Goal: Task Accomplishment & Management: Use online tool/utility

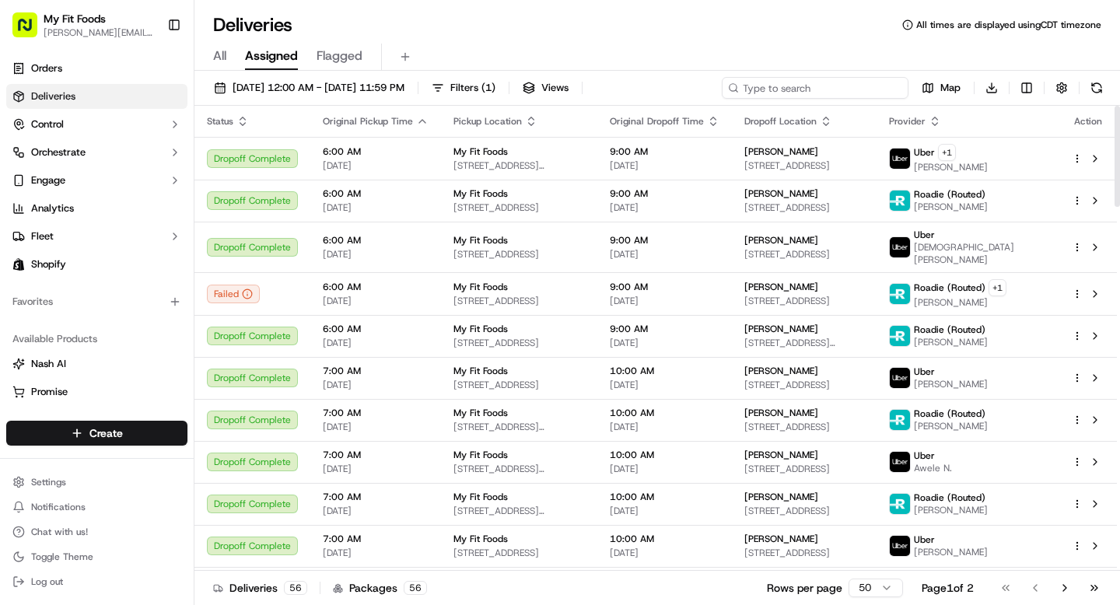
click at [816, 86] on input at bounding box center [815, 88] width 187 height 22
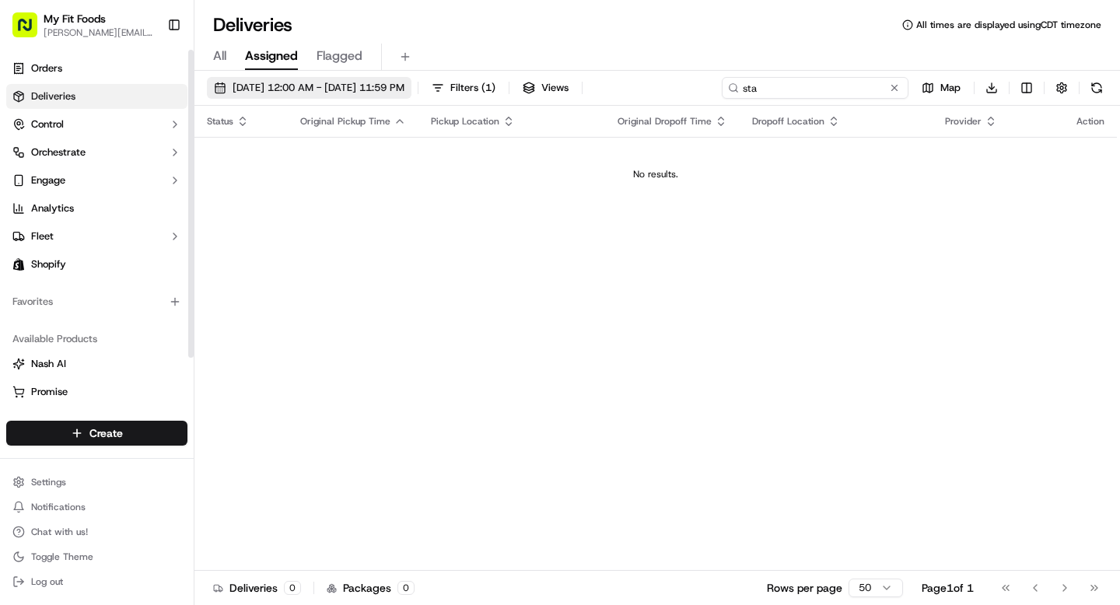
type input "sta"
click at [321, 93] on span "[DATE] 12:00 AM - [DATE] 11:59 PM" at bounding box center [319, 88] width 172 height 14
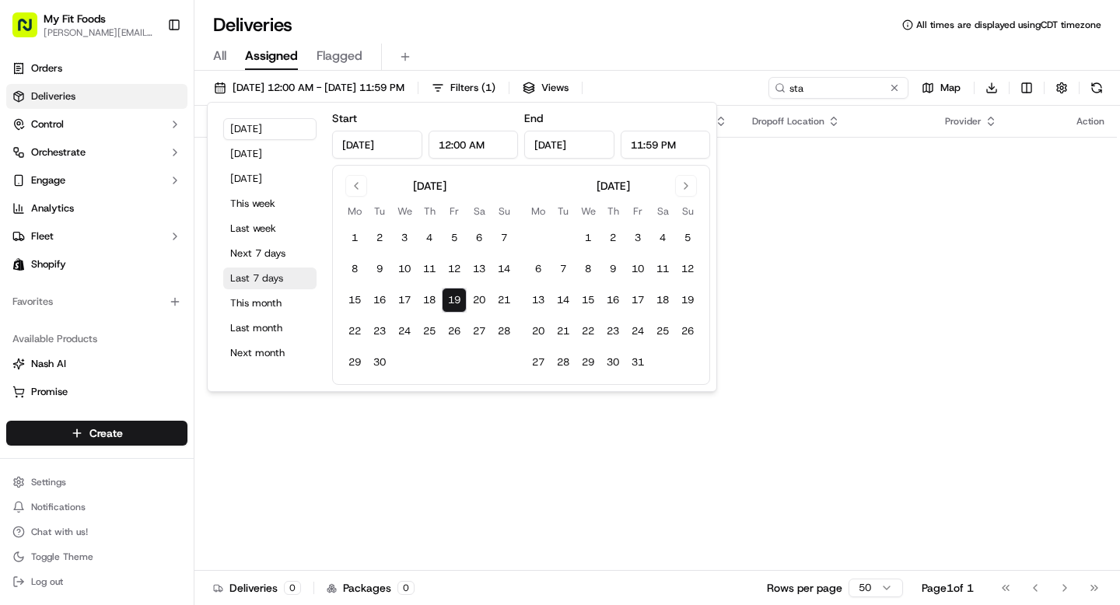
click at [263, 277] on button "Last 7 days" at bounding box center [269, 279] width 93 height 22
type input "[DATE]"
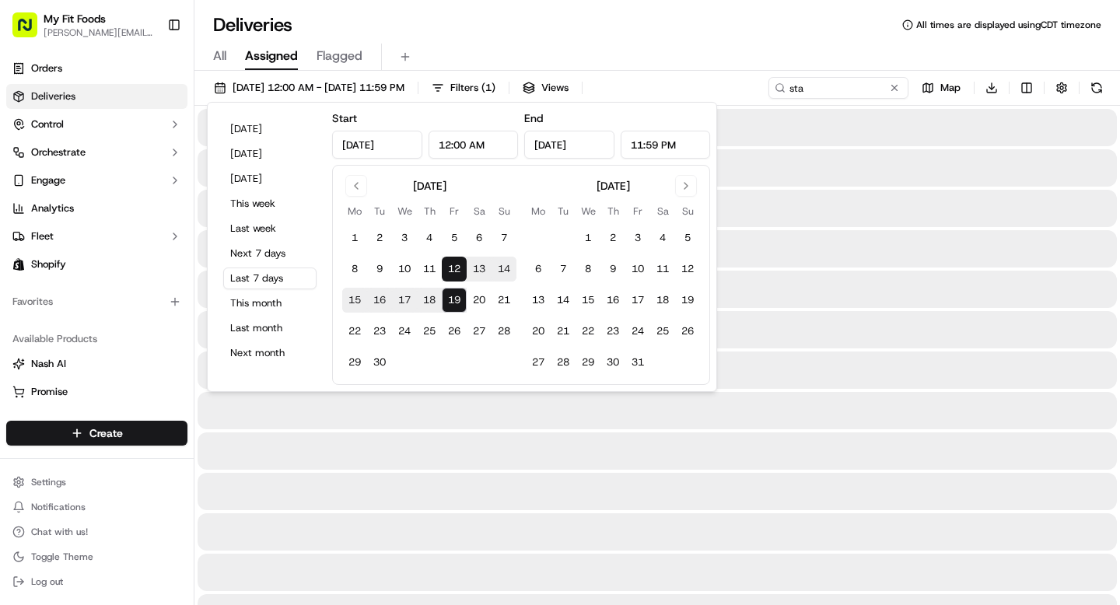
click at [757, 4] on div "Deliveries All times are displayed using CDT timezone All Assigned Flagged [DAT…" at bounding box center [657, 302] width 926 height 605
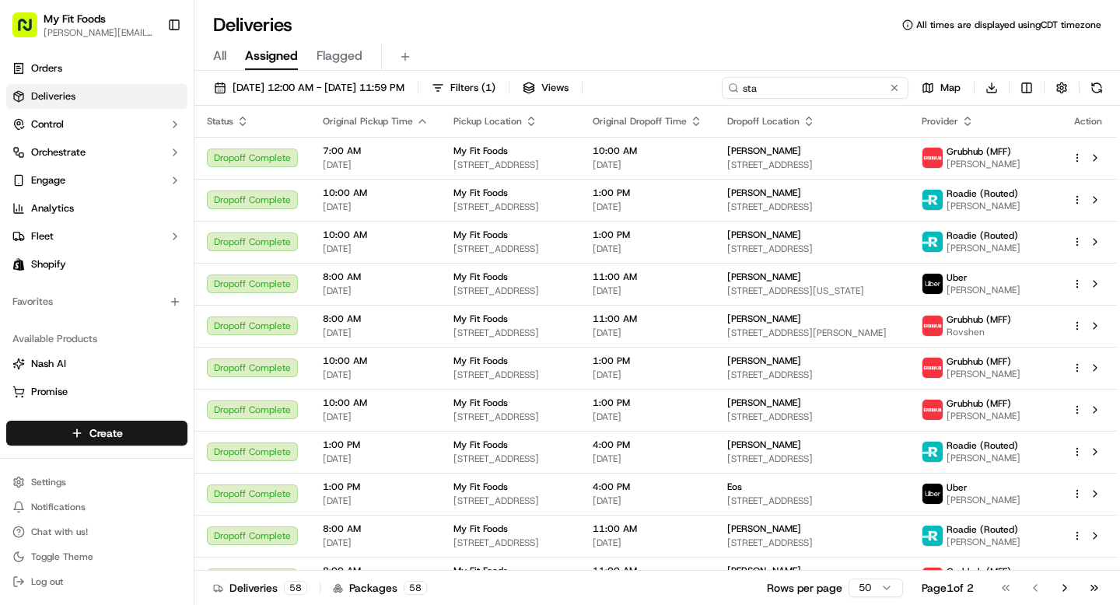
click at [828, 83] on input "sta" at bounding box center [815, 88] width 187 height 22
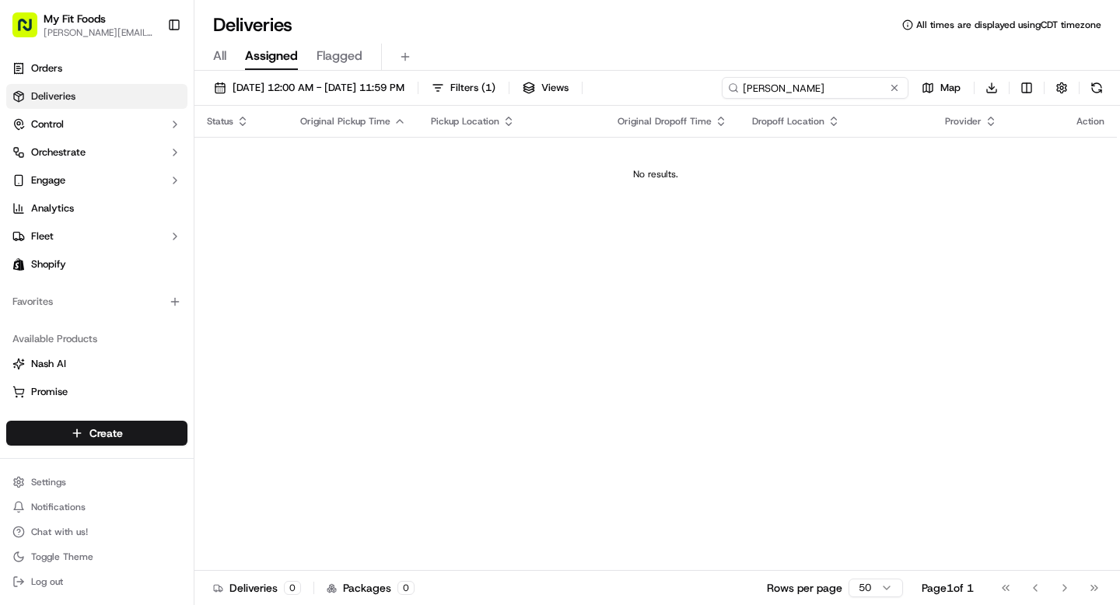
type input "[PERSON_NAME]"
click at [496, 81] on button "Filters ( 1 )" at bounding box center [464, 88] width 78 height 22
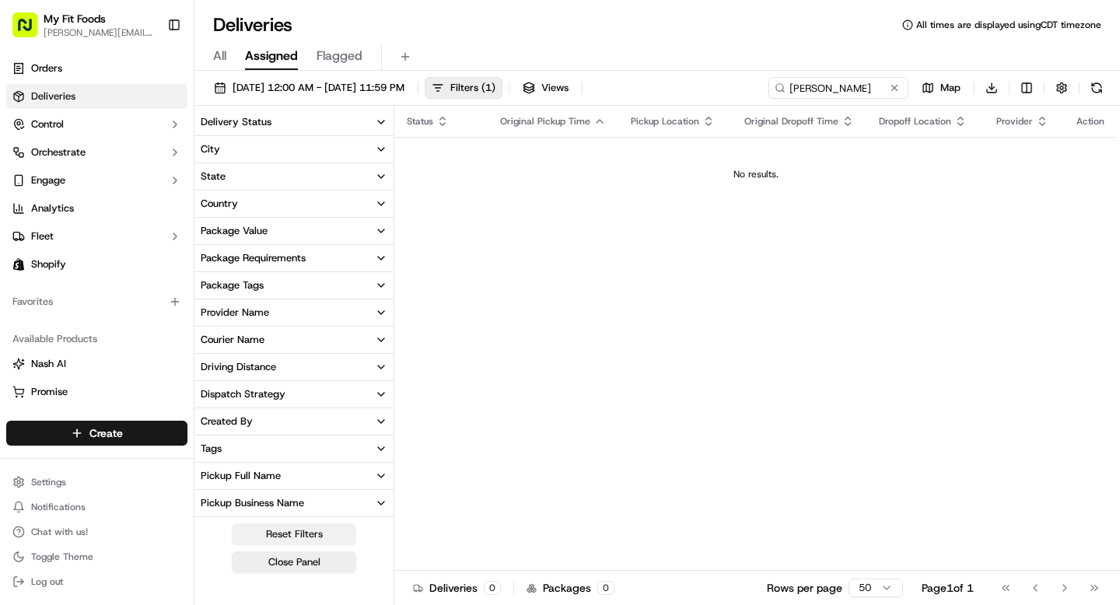
click at [302, 528] on button "Reset Filters" at bounding box center [294, 535] width 124 height 22
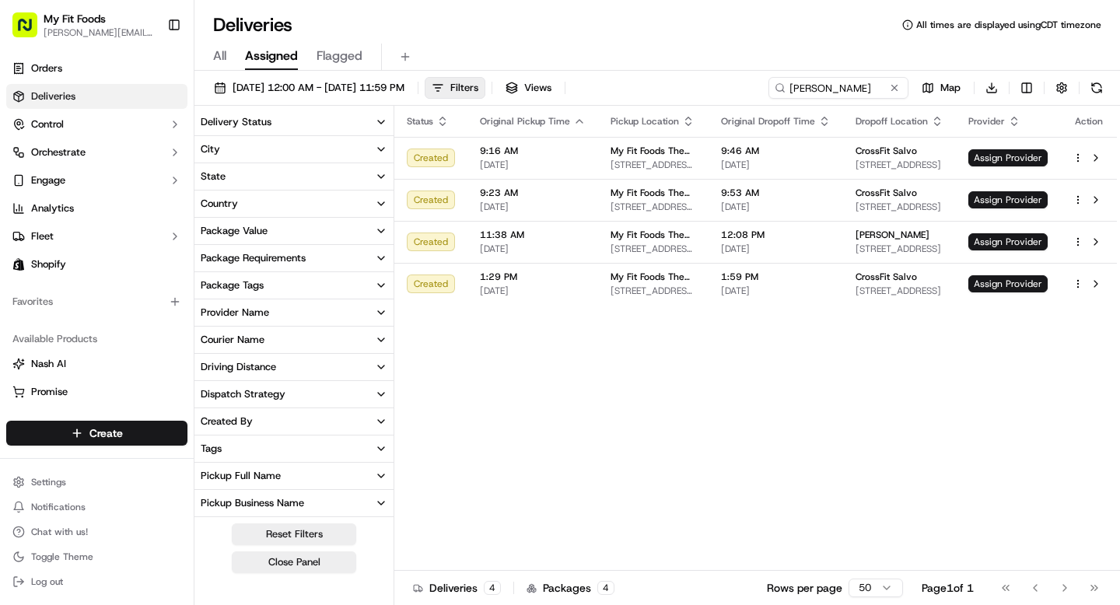
click at [730, 44] on div "All Assigned Flagged" at bounding box center [657, 57] width 926 height 27
click at [723, 6] on div "Deliveries All times are displayed using CDT timezone All Assigned Flagged [DAT…" at bounding box center [657, 302] width 926 height 605
click at [1020, 157] on span "Assign Provider" at bounding box center [1008, 157] width 79 height 17
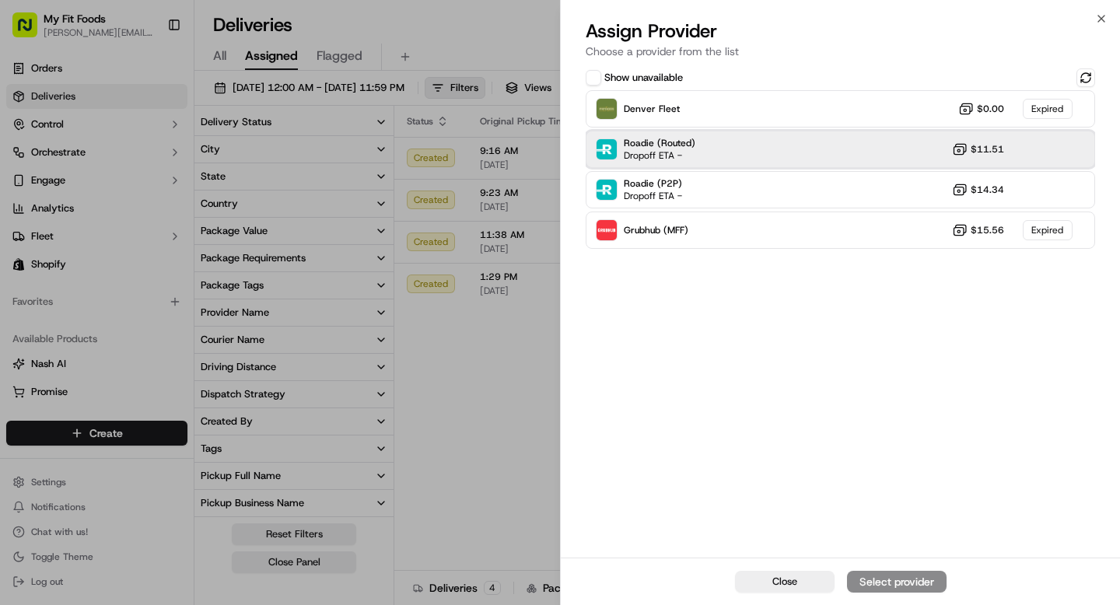
click at [887, 153] on div "Roadie (Routed) Dropoff ETA - $11.51" at bounding box center [841, 149] width 510 height 37
click at [909, 585] on div "Assign Provider" at bounding box center [897, 582] width 76 height 16
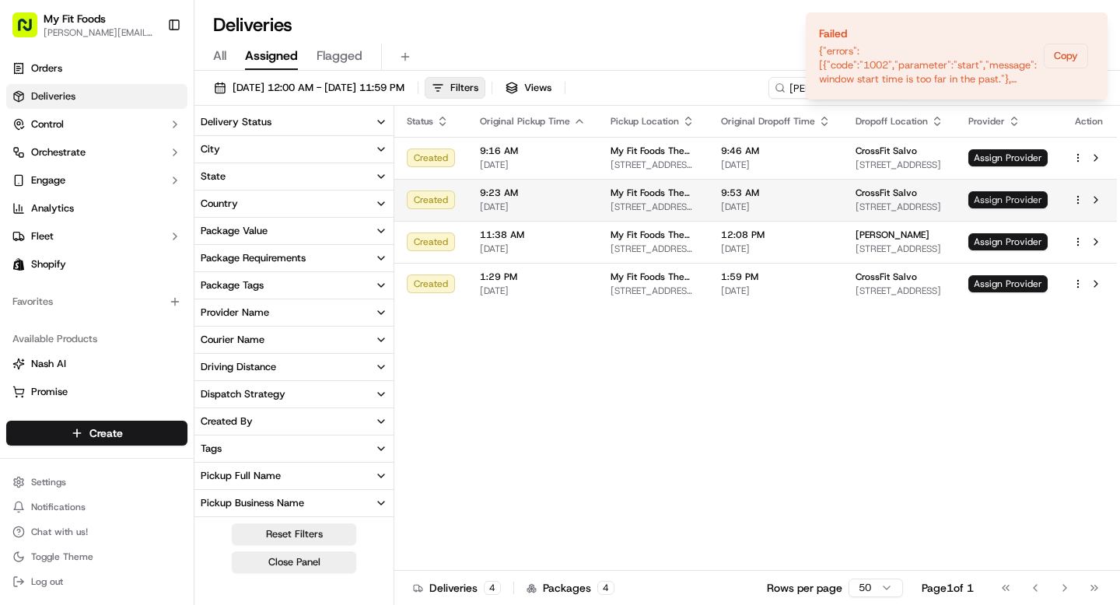
click at [1004, 198] on span "Assign Provider" at bounding box center [1008, 199] width 79 height 17
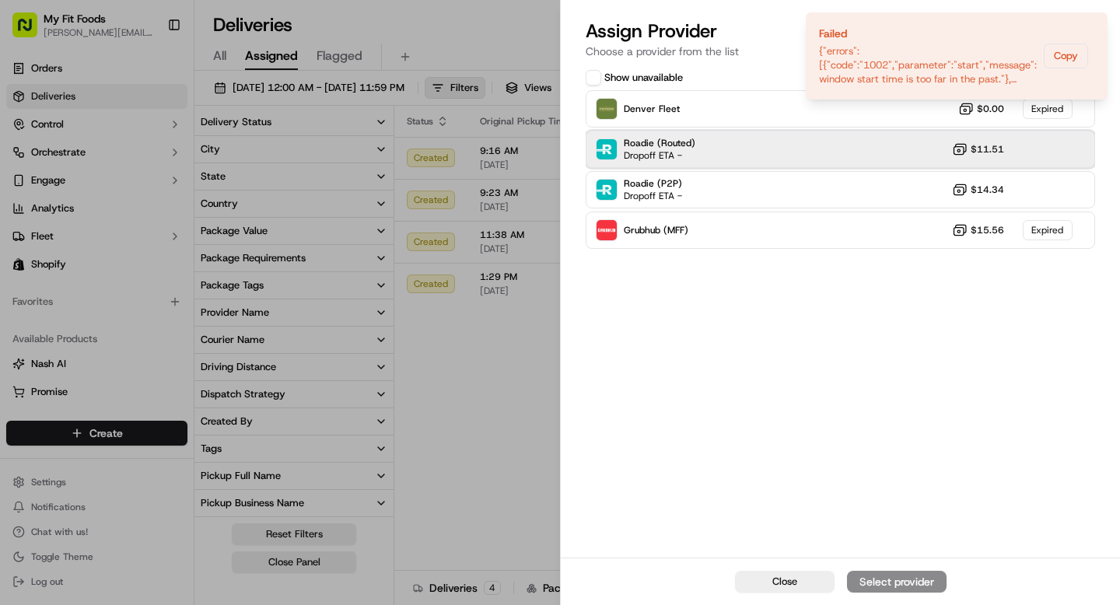
click at [915, 161] on div "Roadie (Routed) Dropoff ETA - $11.51" at bounding box center [841, 149] width 510 height 37
click at [927, 585] on div "Assign Provider" at bounding box center [897, 582] width 76 height 16
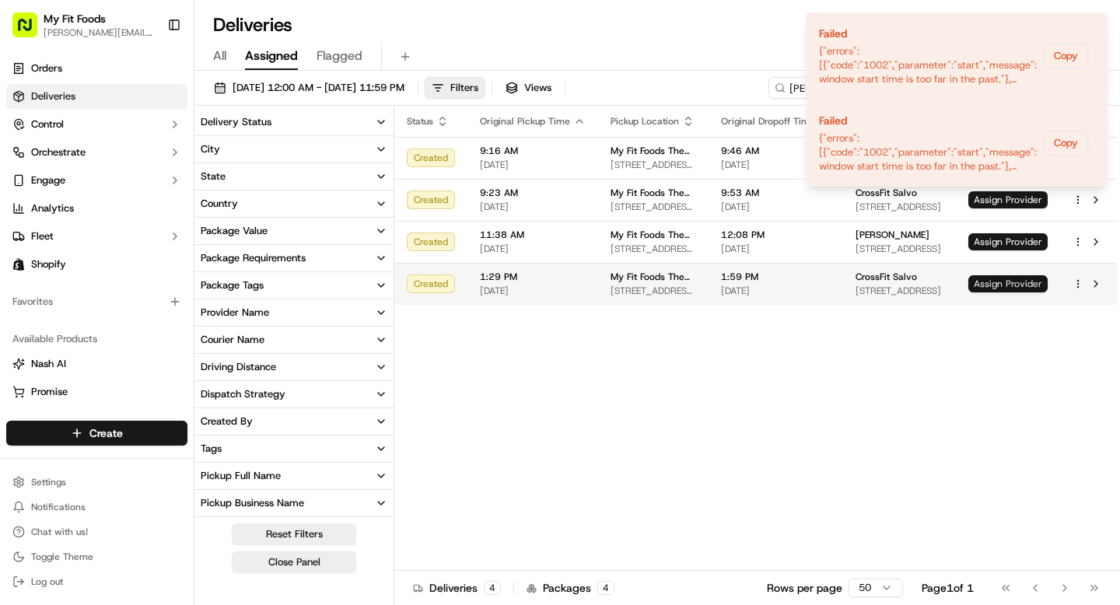
click at [1031, 283] on span "Assign Provider" at bounding box center [1008, 283] width 79 height 17
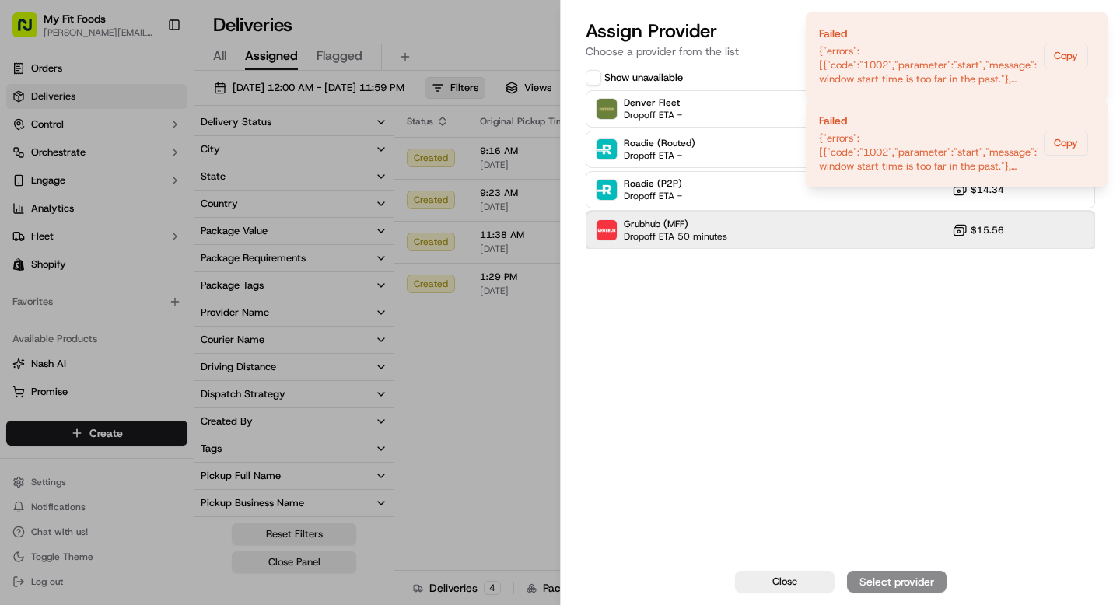
click at [694, 232] on span "Dropoff ETA 50 minutes" at bounding box center [675, 236] width 103 height 12
click at [905, 582] on div "Assign Provider" at bounding box center [897, 582] width 76 height 16
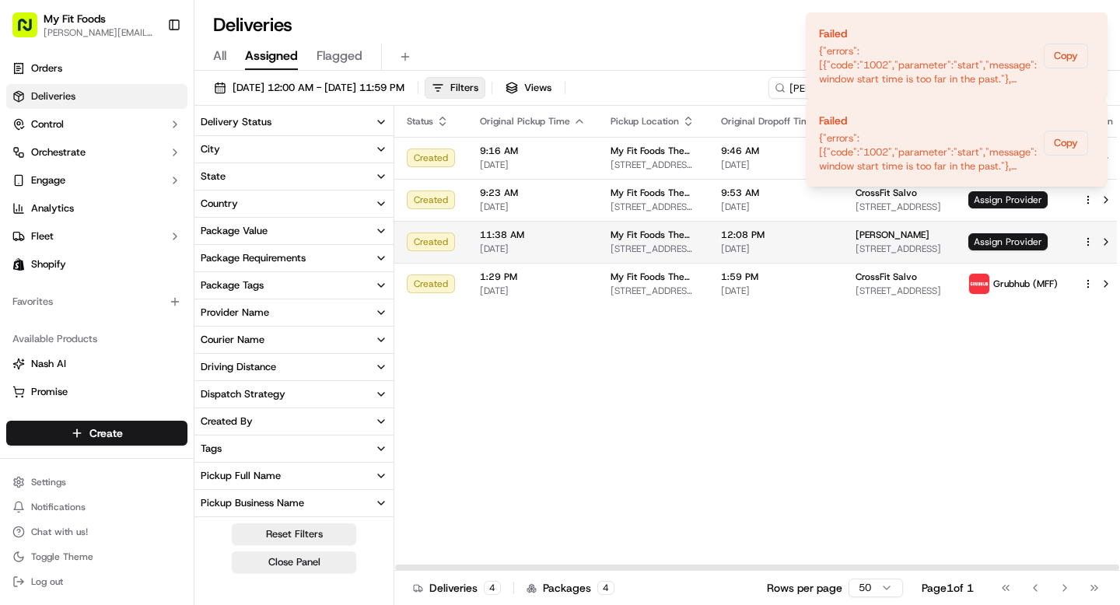
click at [1074, 242] on html "My Fit Foods [EMAIL_ADDRESS][DOMAIN_NAME] Toggle Sidebar Orders Deliveries Cont…" at bounding box center [560, 302] width 1120 height 605
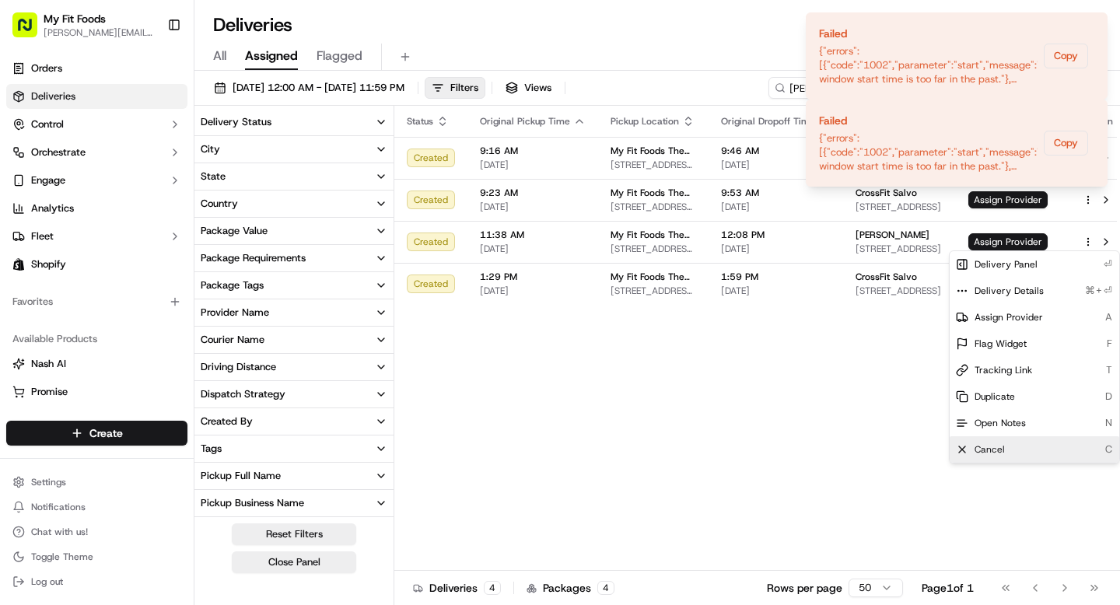
click at [979, 442] on div "Cancel C" at bounding box center [1035, 449] width 170 height 26
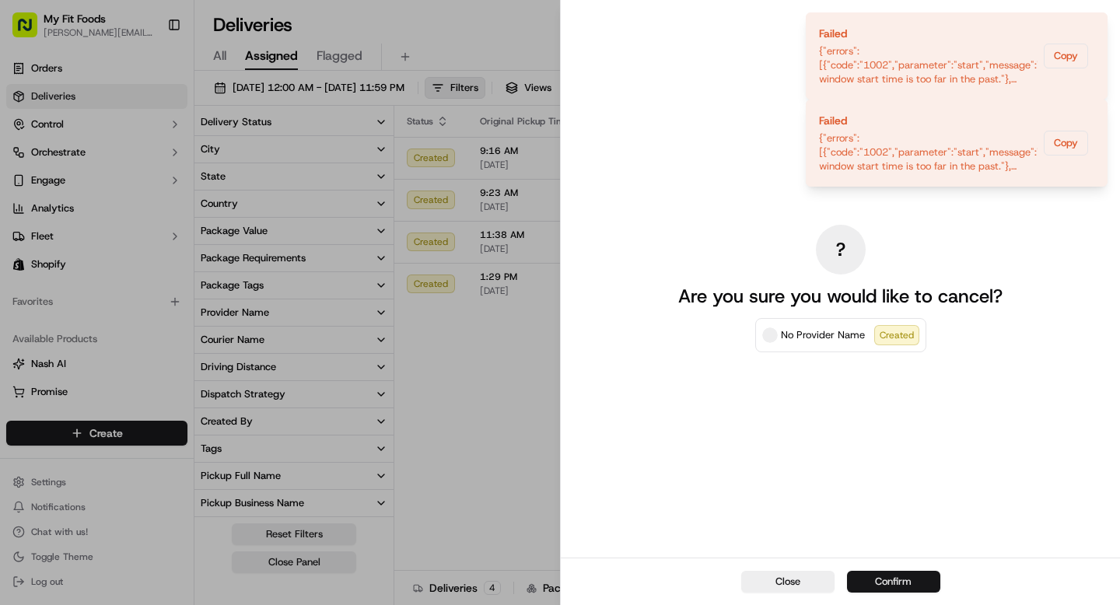
click at [913, 584] on button "Confirm" at bounding box center [893, 582] width 93 height 22
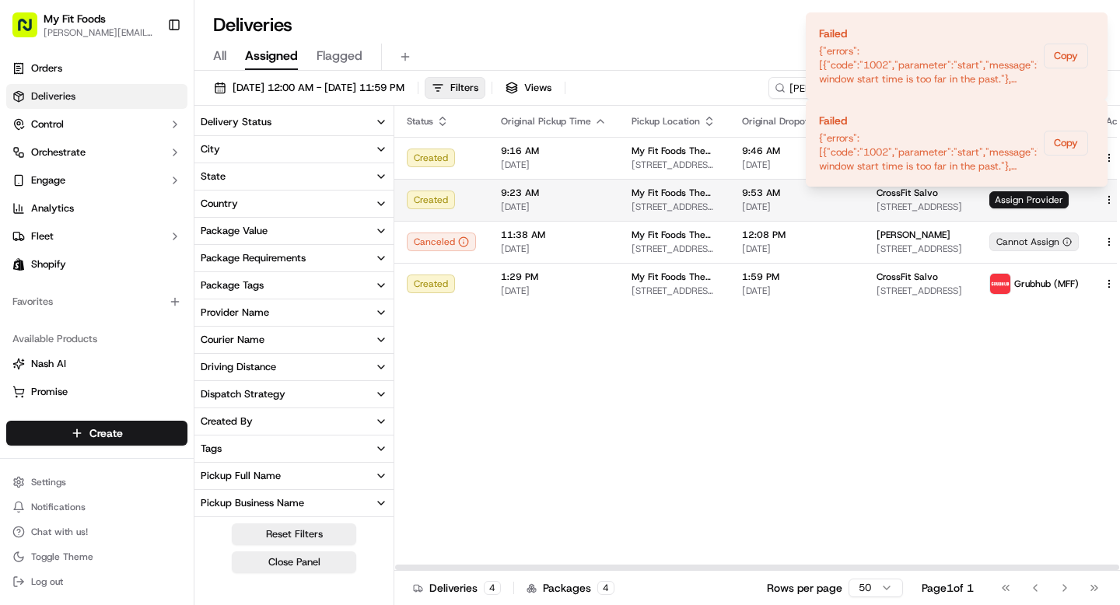
click at [1099, 203] on html "My Fit Foods [EMAIL_ADDRESS][DOMAIN_NAME] Toggle Sidebar Orders Deliveries Cont…" at bounding box center [560, 302] width 1120 height 605
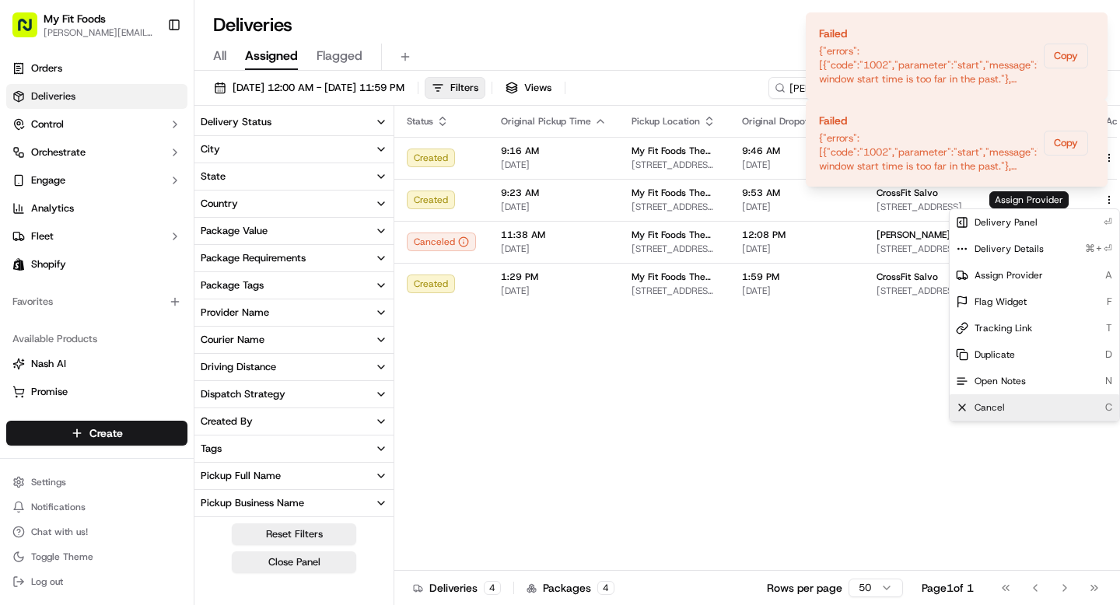
click at [1013, 401] on div "Cancel C" at bounding box center [1035, 407] width 170 height 26
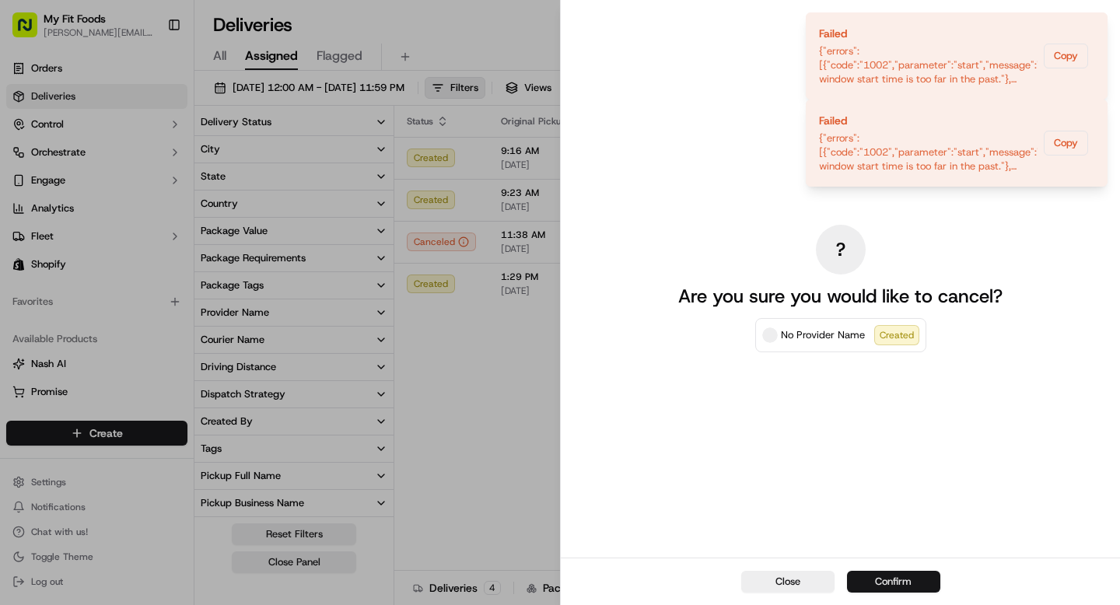
click at [882, 583] on button "Confirm" at bounding box center [893, 582] width 93 height 22
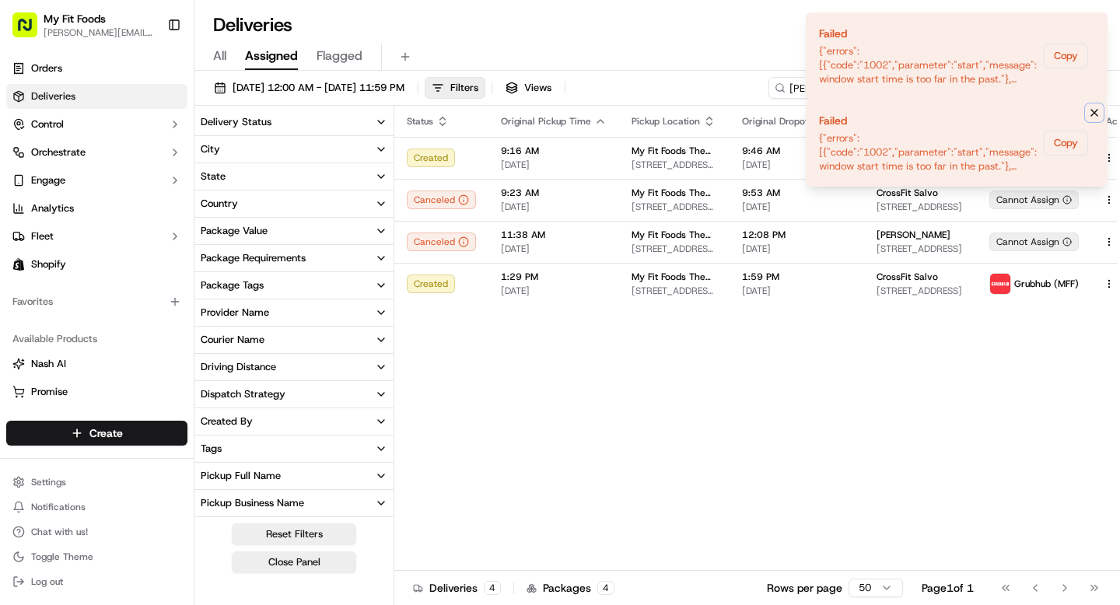
click at [1095, 114] on icon "Notifications (F8)" at bounding box center [1094, 113] width 6 height 6
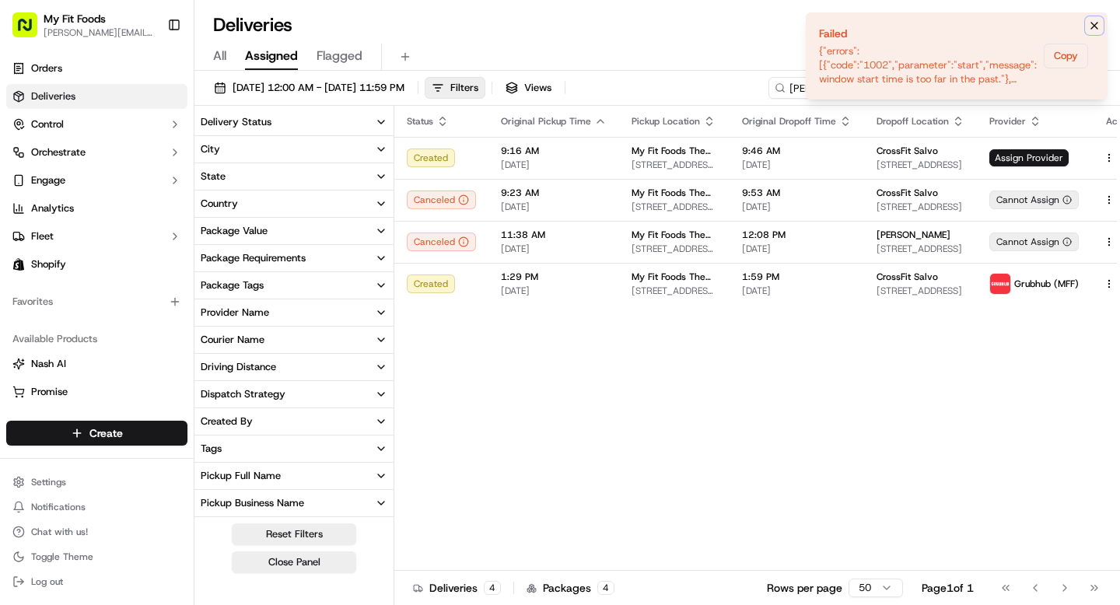
click at [1091, 21] on icon "Notifications (F8)" at bounding box center [1094, 25] width 12 height 12
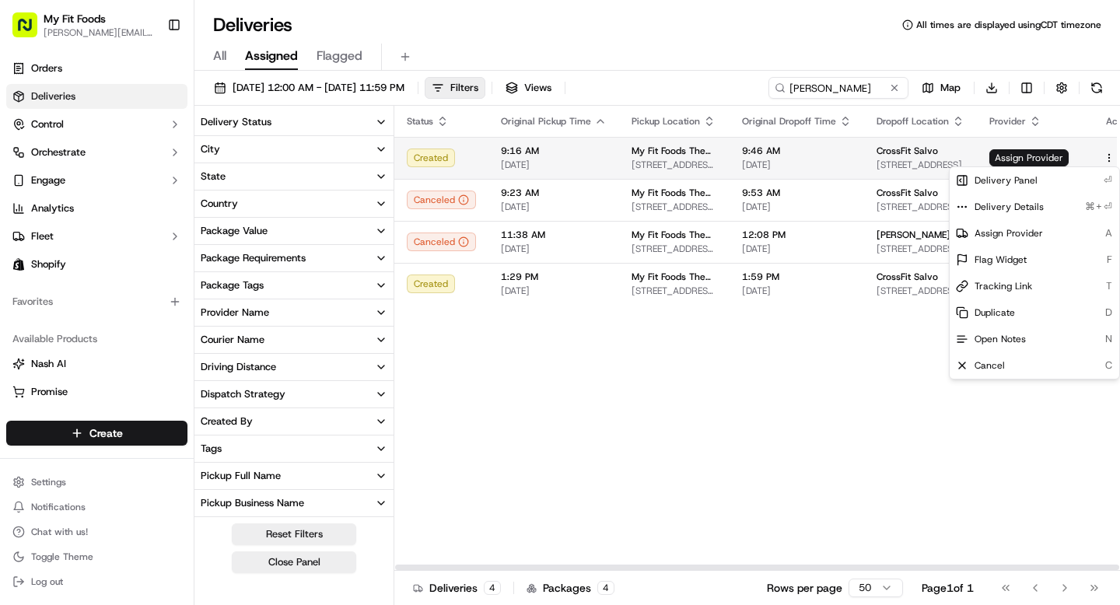
click at [1096, 159] on html "My Fit Foods [EMAIL_ADDRESS][DOMAIN_NAME] Toggle Sidebar Orders Deliveries Cont…" at bounding box center [560, 302] width 1120 height 605
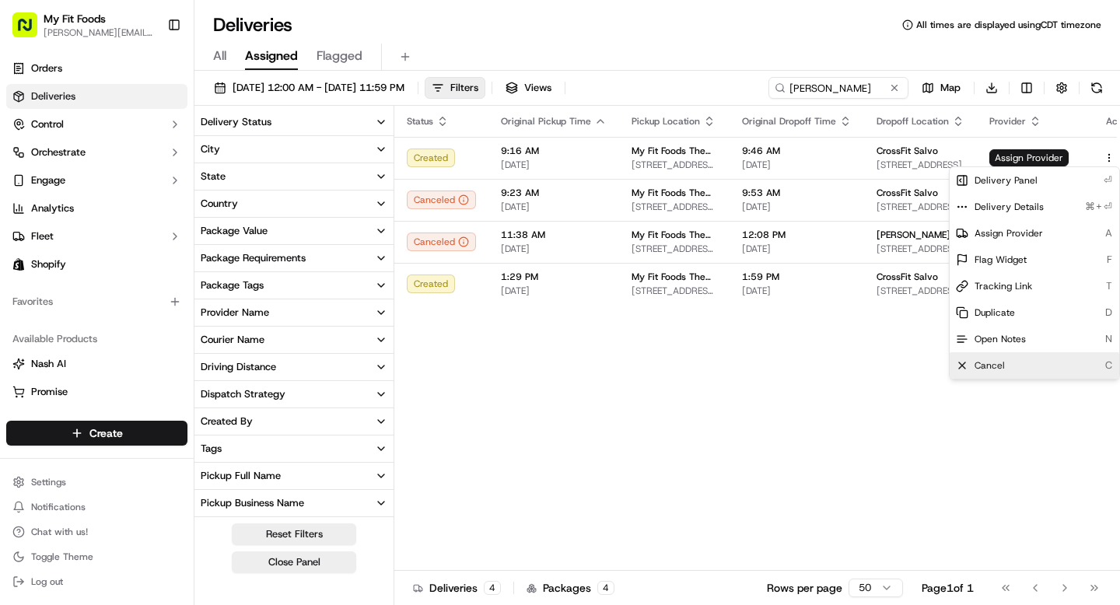
click at [1012, 367] on div "Cancel C" at bounding box center [1035, 365] width 170 height 26
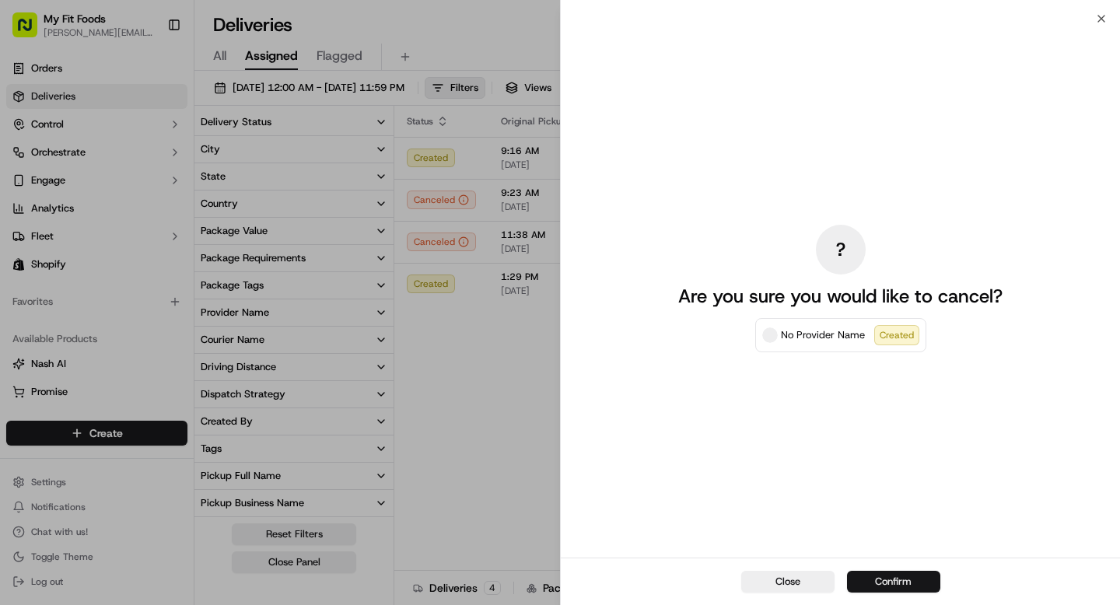
click at [888, 576] on button "Confirm" at bounding box center [893, 582] width 93 height 22
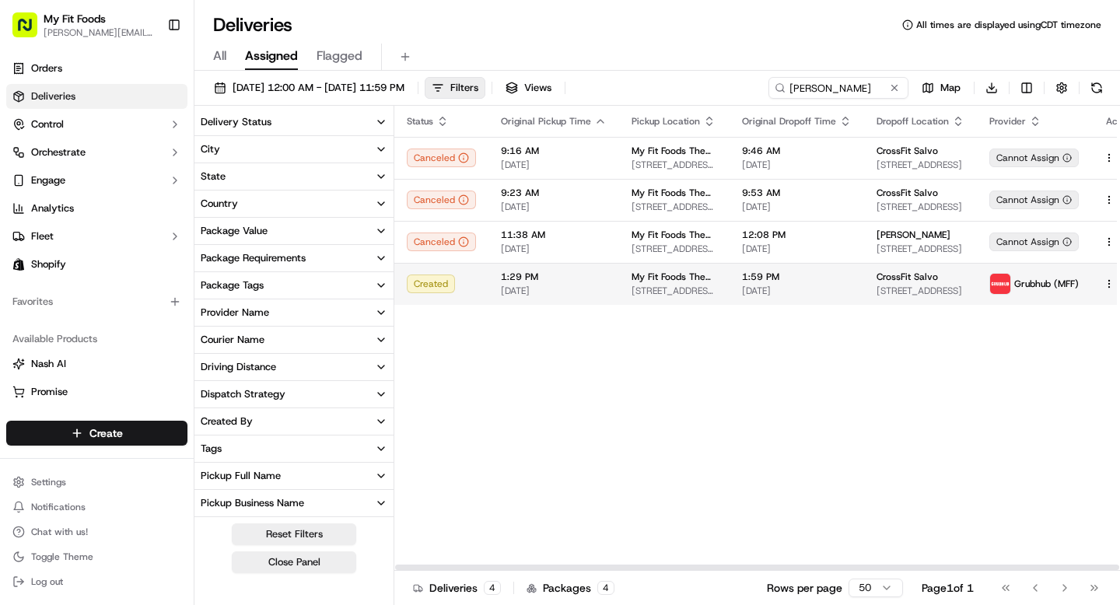
click at [789, 276] on span "1:59 PM" at bounding box center [797, 277] width 110 height 12
